Goal: Find specific fact: Find specific fact

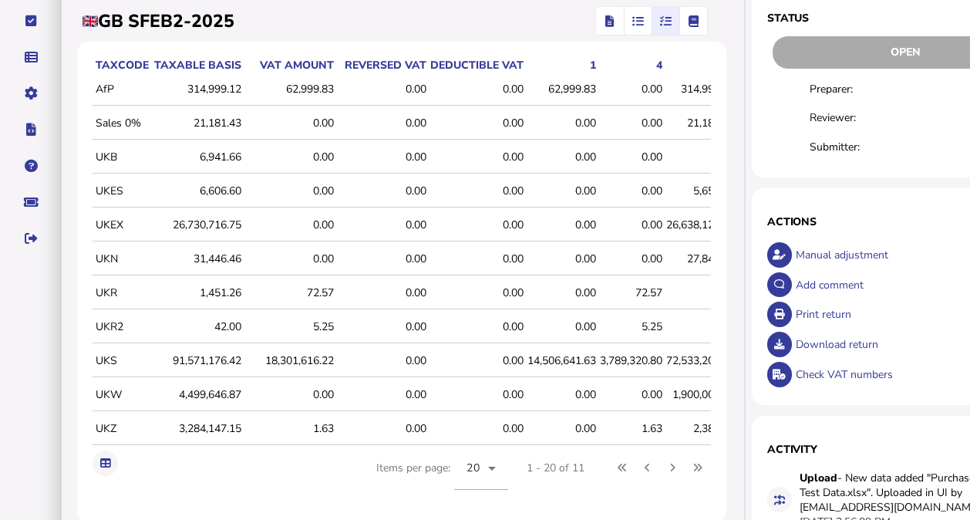
scroll to position [0, 73]
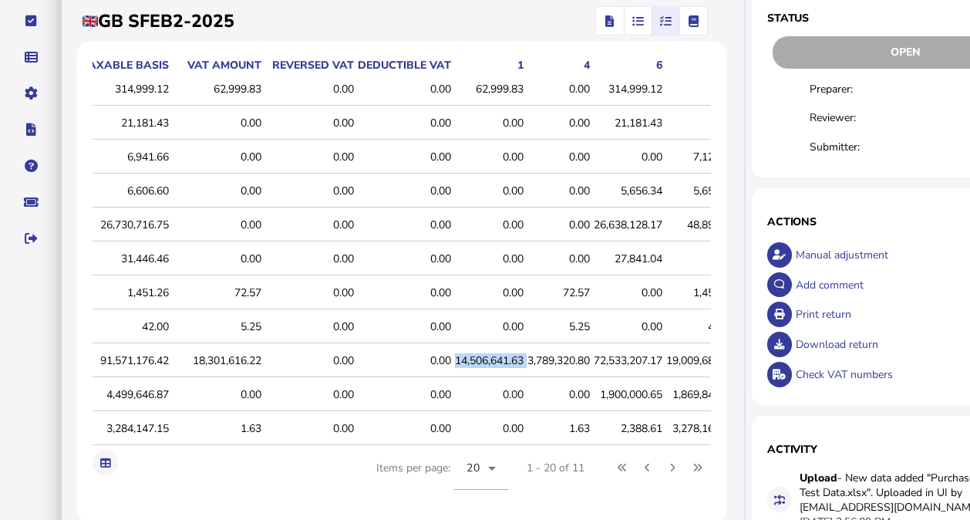
drag, startPoint x: 454, startPoint y: 361, endPoint x: 531, endPoint y: 357, distance: 78.0
click at [531, 357] on tr "UKS 91,571,176.42 18,301,616.22 0.00 0.00 14,506,641.63 3,789,320.80 72,533,207…" at bounding box center [378, 361] width 716 height 32
click at [606, 22] on icon "button" at bounding box center [610, 21] width 8 height 1
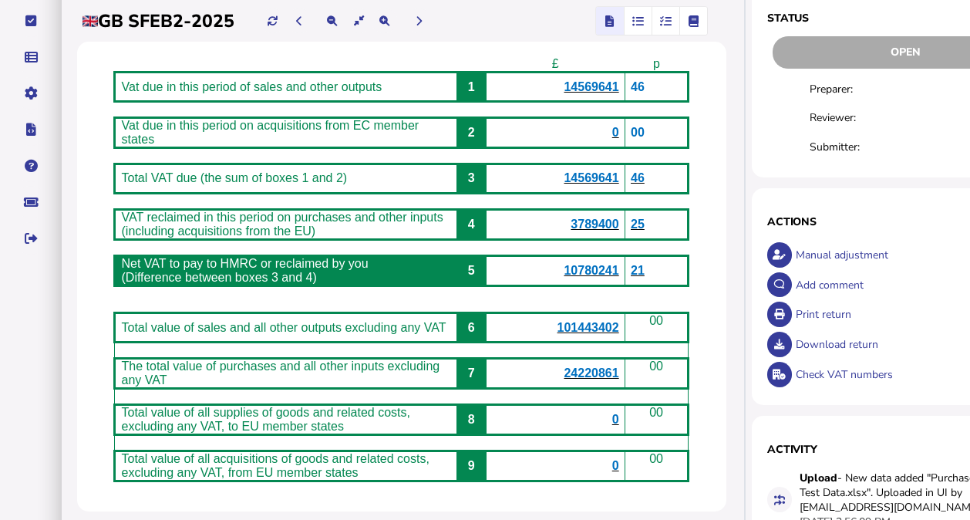
click at [660, 21] on icon "button" at bounding box center [666, 21] width 12 height 1
click at [688, 21] on icon "button" at bounding box center [693, 21] width 11 height 1
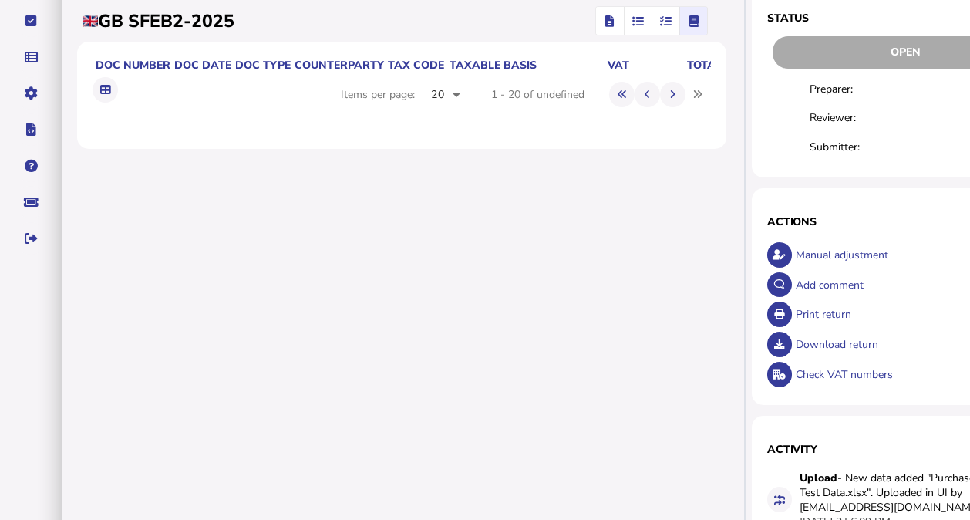
click at [680, 15] on button "button" at bounding box center [693, 21] width 27 height 28
click at [660, 21] on icon "button" at bounding box center [666, 21] width 12 height 1
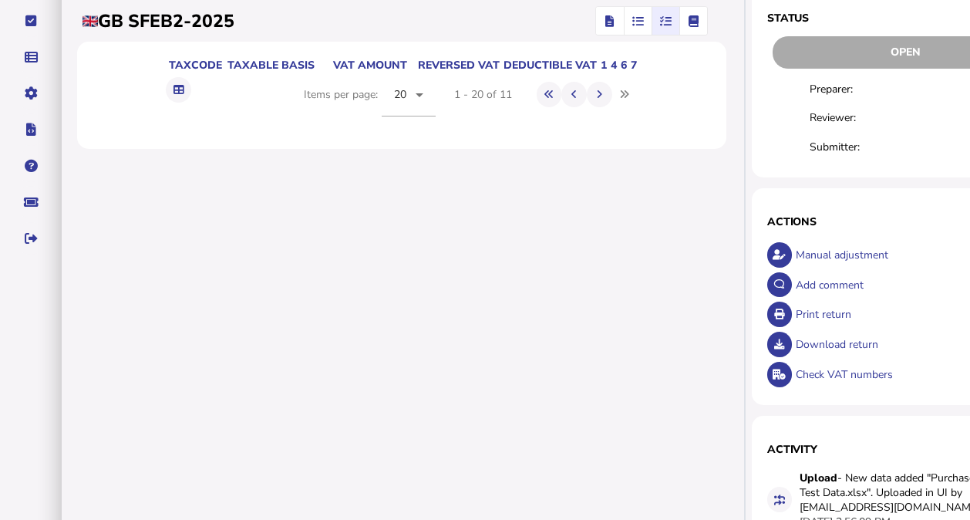
click at [632, 21] on icon "button" at bounding box center [638, 21] width 12 height 1
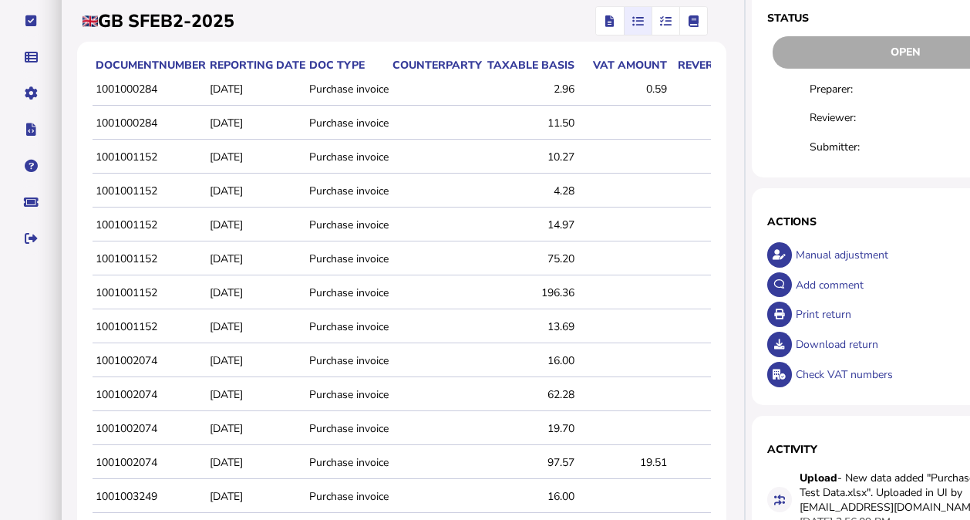
click at [660, 21] on icon "button" at bounding box center [666, 21] width 12 height 1
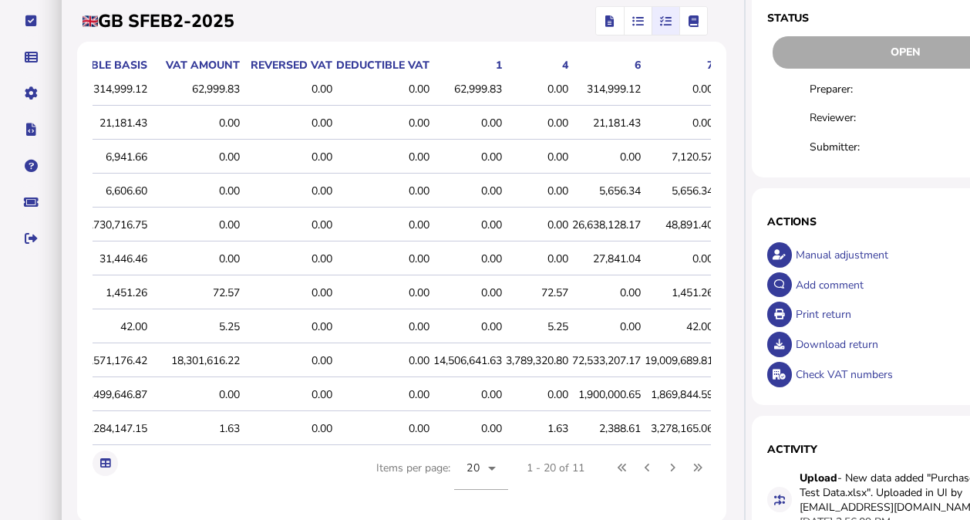
scroll to position [0, 96]
click at [452, 356] on div "14,506,641.63" at bounding box center [466, 360] width 69 height 15
click at [632, 22] on icon "button" at bounding box center [638, 21] width 12 height 1
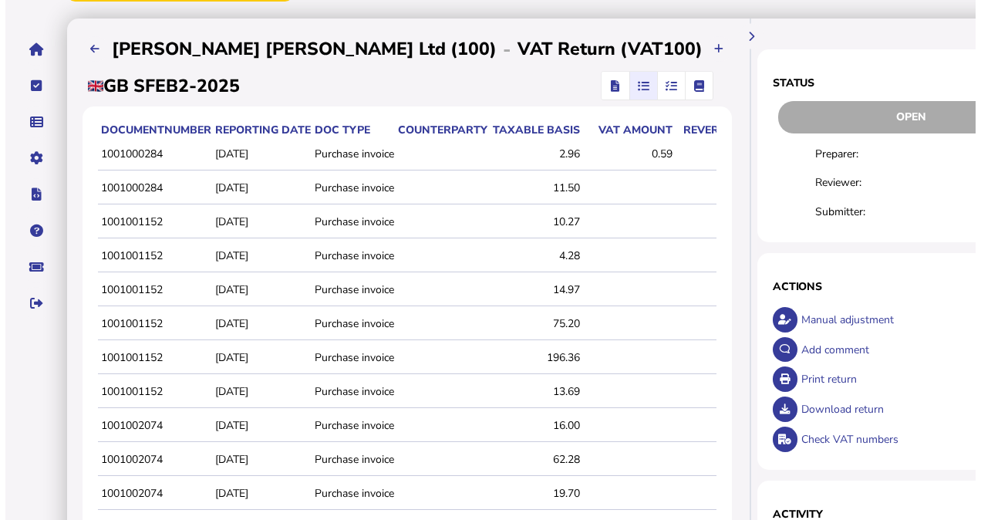
scroll to position [111, 0]
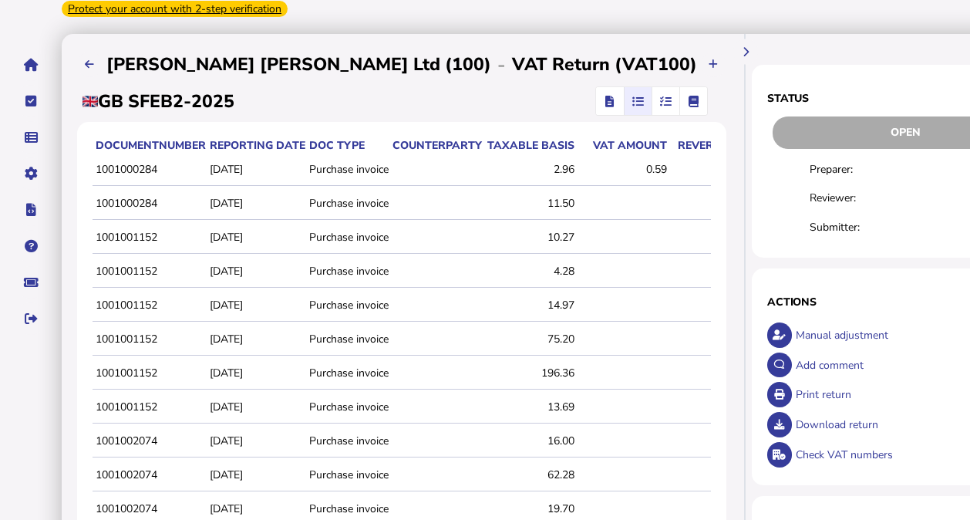
click at [606, 102] on icon "button" at bounding box center [610, 101] width 8 height 1
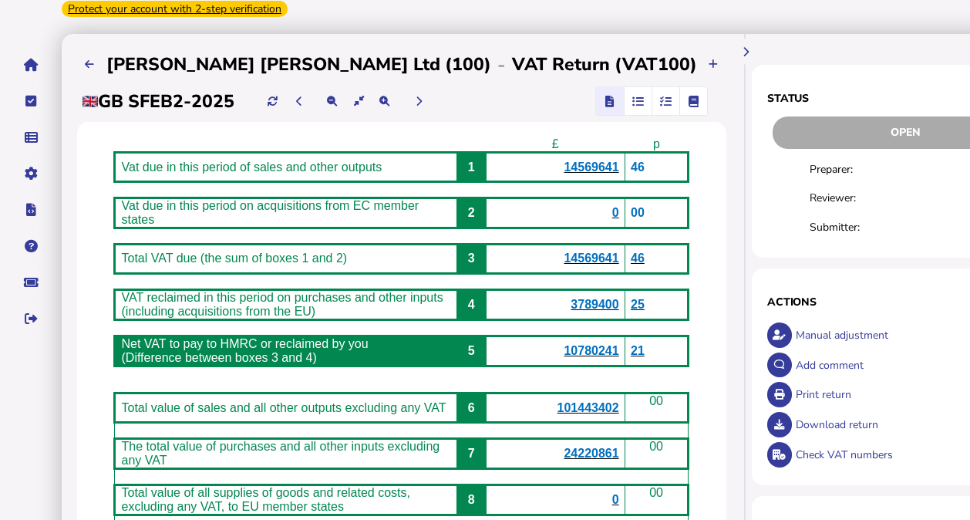
click at [564, 161] on span "14569641" at bounding box center [591, 166] width 55 height 13
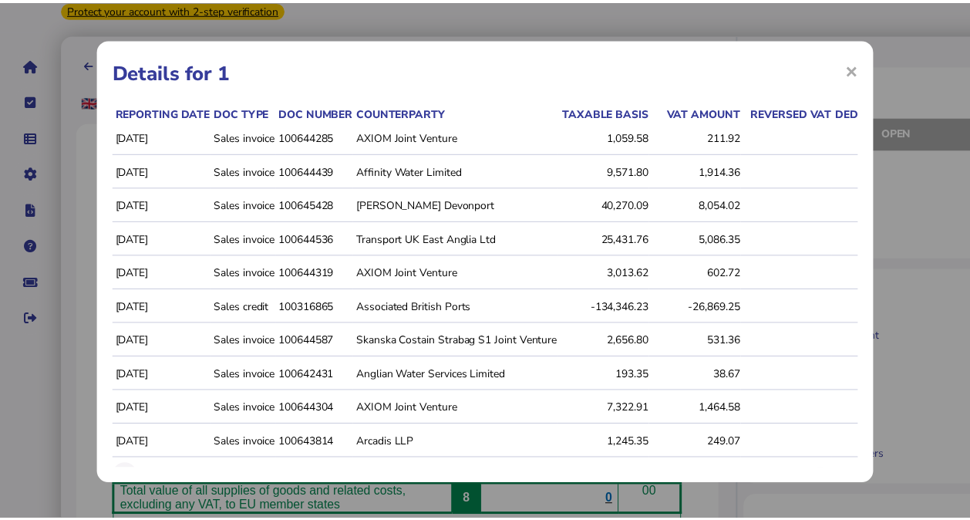
scroll to position [63, 0]
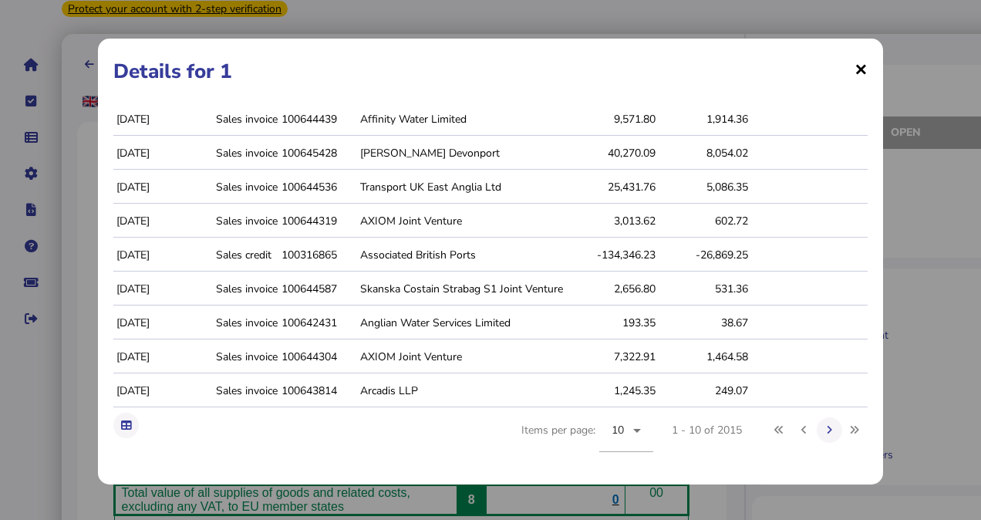
click at [855, 74] on span "×" at bounding box center [861, 68] width 13 height 29
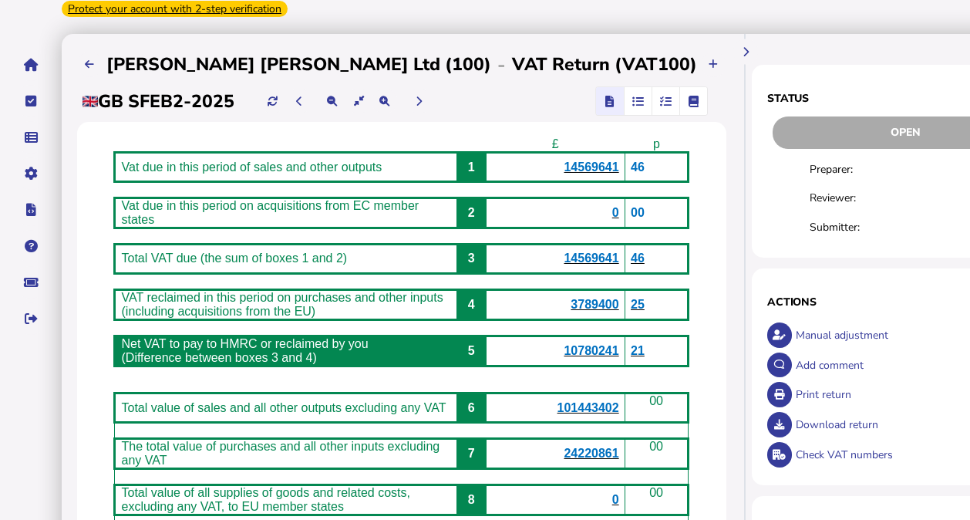
scroll to position [0, 0]
